Goal: Transaction & Acquisition: Purchase product/service

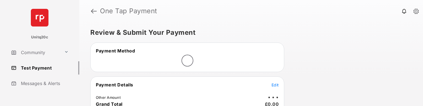
click at [38, 69] on link "Test Payment" at bounding box center [44, 67] width 71 height 13
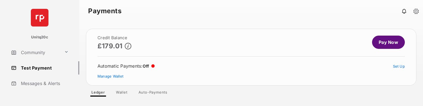
click at [385, 42] on link "Pay Now" at bounding box center [388, 42] width 33 height 13
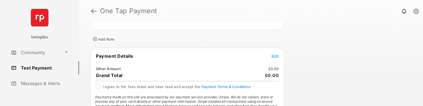
scroll to position [52, 0]
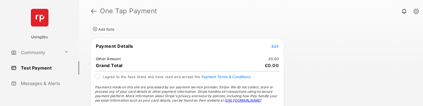
click at [277, 44] on span "Edit" at bounding box center [275, 46] width 7 height 5
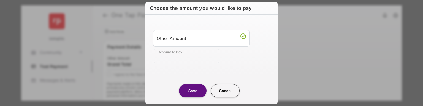
click at [188, 57] on input "Amount to Pay" at bounding box center [186, 56] width 65 height 17
type input "**"
click at [194, 88] on button "Save" at bounding box center [193, 90] width 28 height 13
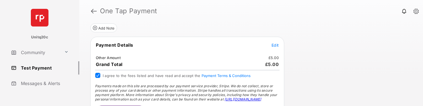
scroll to position [70, 0]
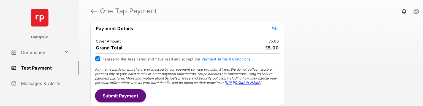
click at [110, 95] on button "Submit Payment" at bounding box center [120, 95] width 51 height 13
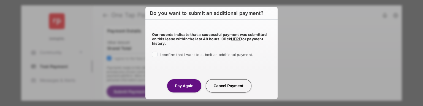
click at [159, 53] on div "I confirm that I want to submit an additional payment." at bounding box center [211, 55] width 119 height 7
click at [176, 90] on button "Pay Again" at bounding box center [184, 85] width 34 height 13
